Goal: Find contact information: Find contact information

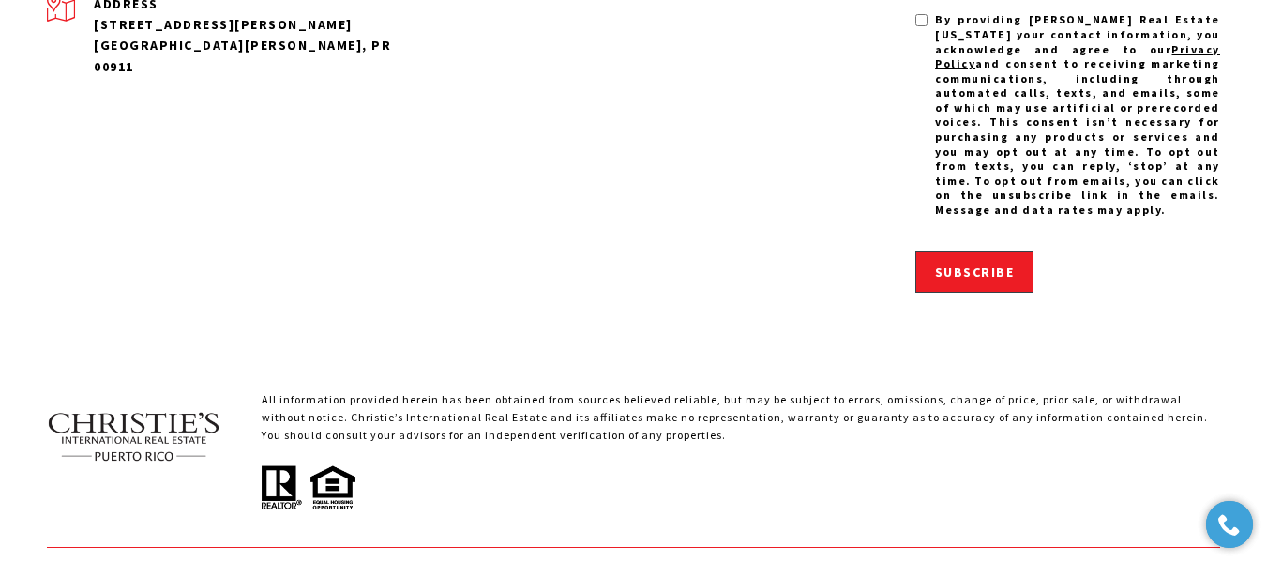
scroll to position [4475, 0]
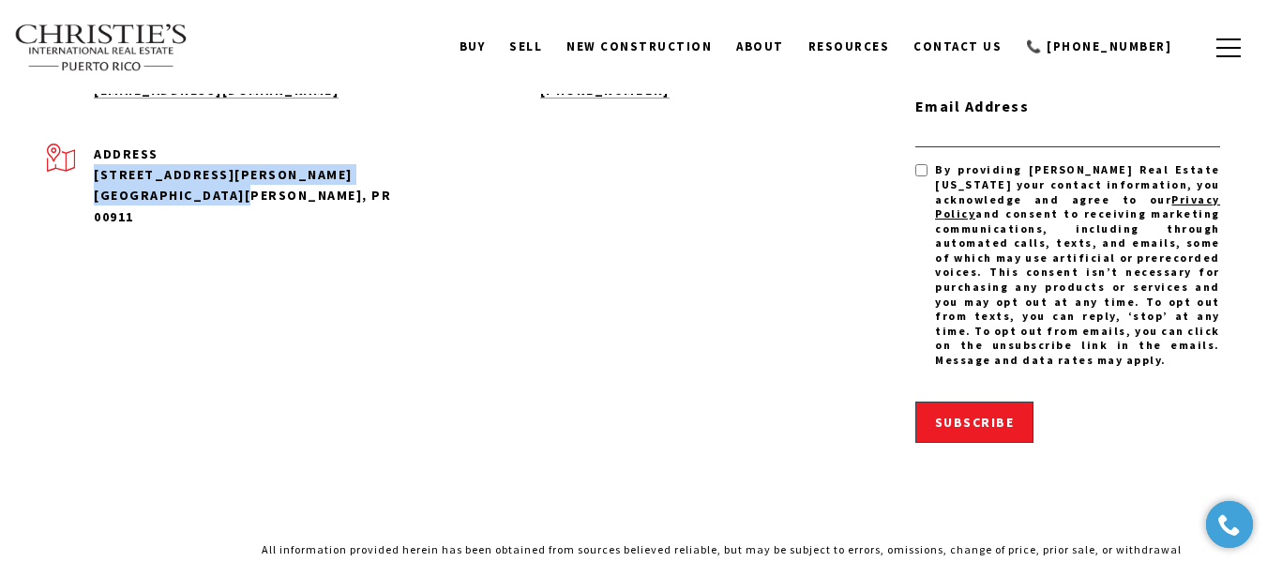
drag, startPoint x: 94, startPoint y: 169, endPoint x: 237, endPoint y: 194, distance: 145.7
click at [237, 192] on div "Address [STREET_ADDRESS][PERSON_NAME] [GEOGRAPHIC_DATA][PERSON_NAME], PR 00911" at bounding box center [234, 185] width 375 height 84
copy div "[STREET_ADDRESS][PERSON_NAME] [GEOGRAPHIC_DATA][PERSON_NAME], PR 00911"
click at [414, 234] on div "Get in Touch Email [EMAIL_ADDRESS][DOMAIN_NAME] Phone Number [PHONE_NUMBER] Add…" at bounding box center [457, 262] width 821 height 482
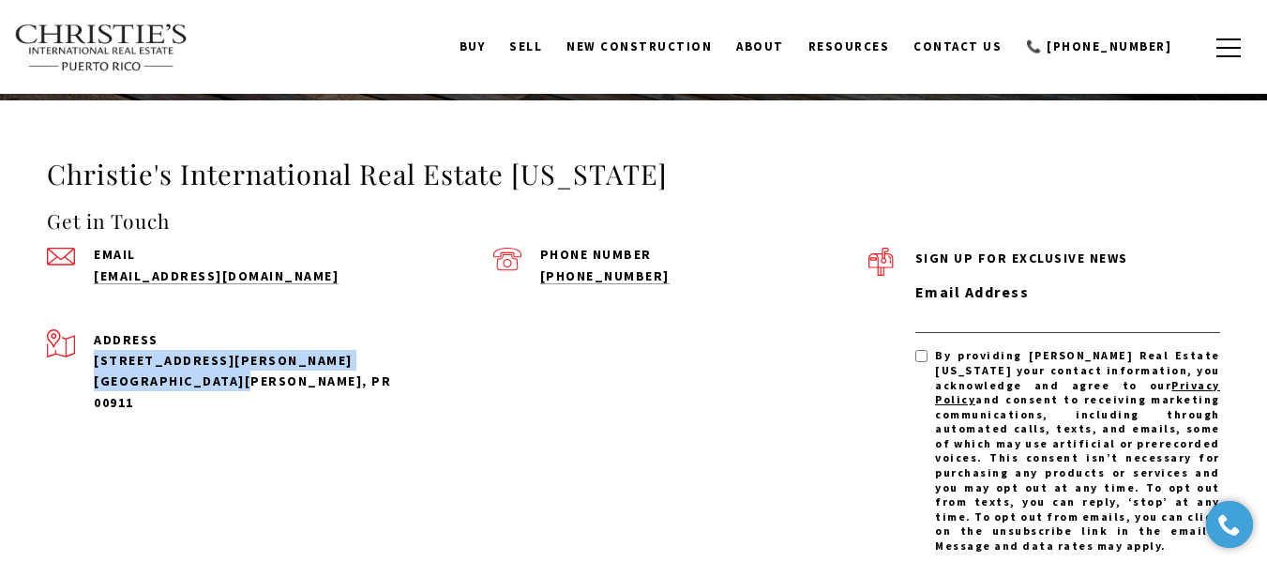
scroll to position [4287, 0]
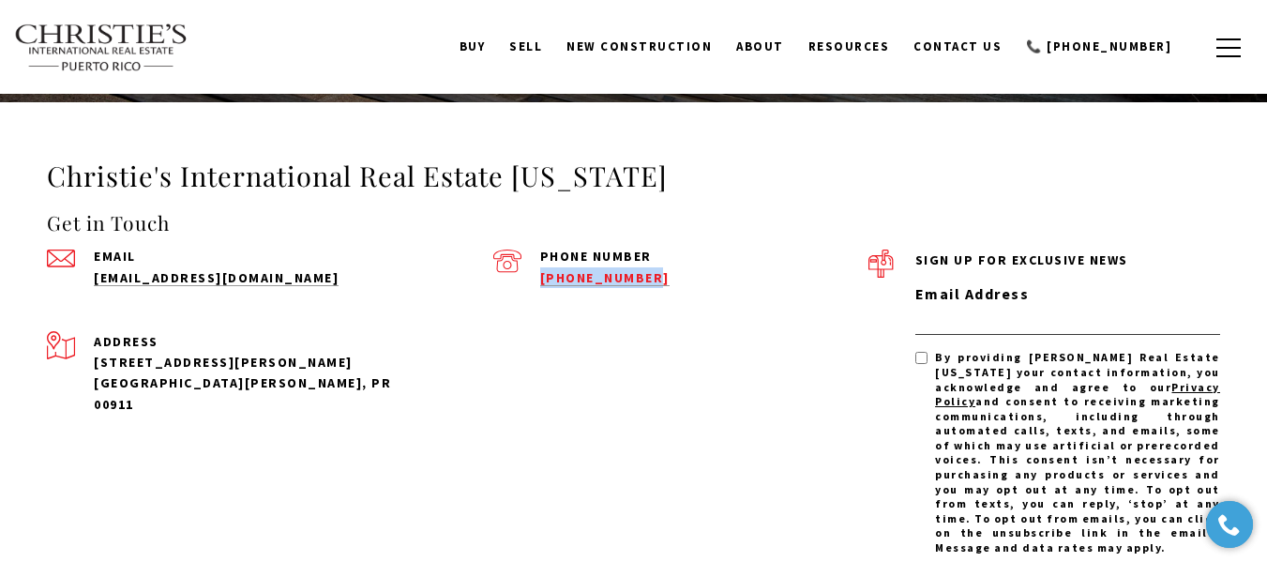
drag, startPoint x: 533, startPoint y: 272, endPoint x: 642, endPoint y: 273, distance: 109.7
click at [640, 273] on div "Phone Number [PHONE_NUMBER]" at bounding box center [680, 268] width 375 height 38
click at [523, 272] on div "Phone Number [PHONE_NUMBER]" at bounding box center [680, 268] width 375 height 38
